Goal: Check status: Check status

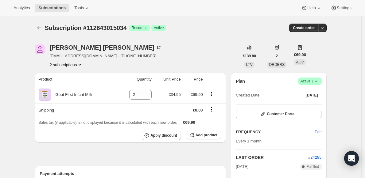
click at [69, 67] on button "2 subscriptions" at bounding box center [66, 65] width 33 height 6
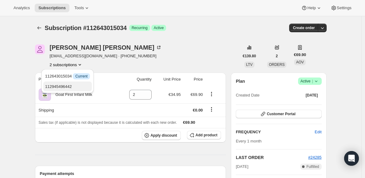
click at [66, 86] on span "112945496442" at bounding box center [58, 86] width 27 height 5
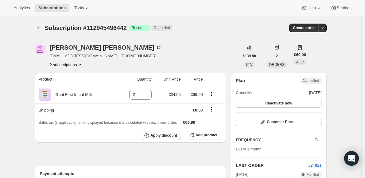
click at [59, 65] on button "2 subscriptions" at bounding box center [66, 65] width 33 height 6
click at [63, 74] on span "112643015034" at bounding box center [58, 76] width 27 height 5
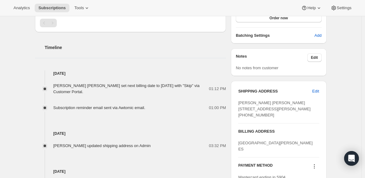
scroll to position [68, 0]
